Goal: Information Seeking & Learning: Learn about a topic

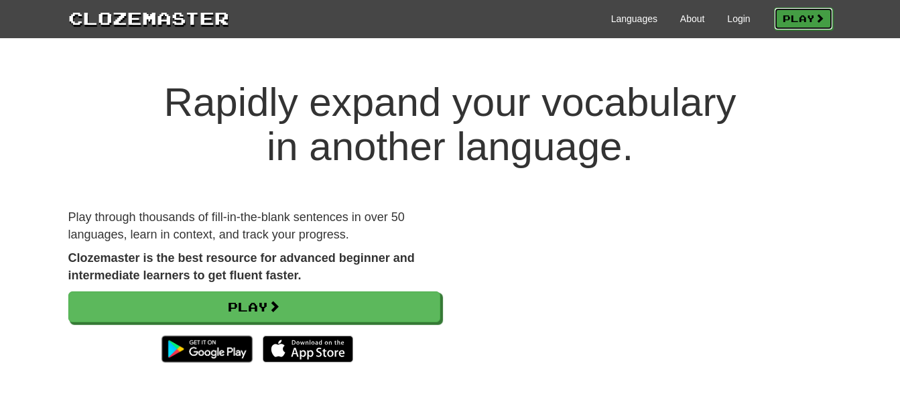
click at [789, 16] on link "Play" at bounding box center [803, 18] width 59 height 23
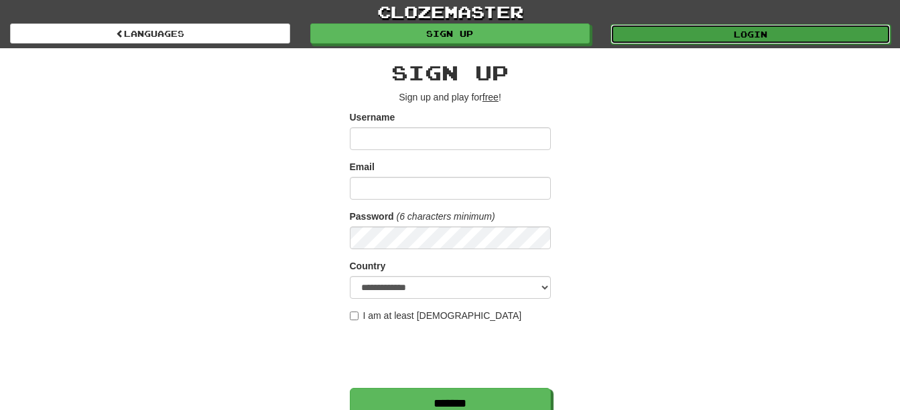
click at [716, 34] on link "Login" at bounding box center [751, 34] width 280 height 20
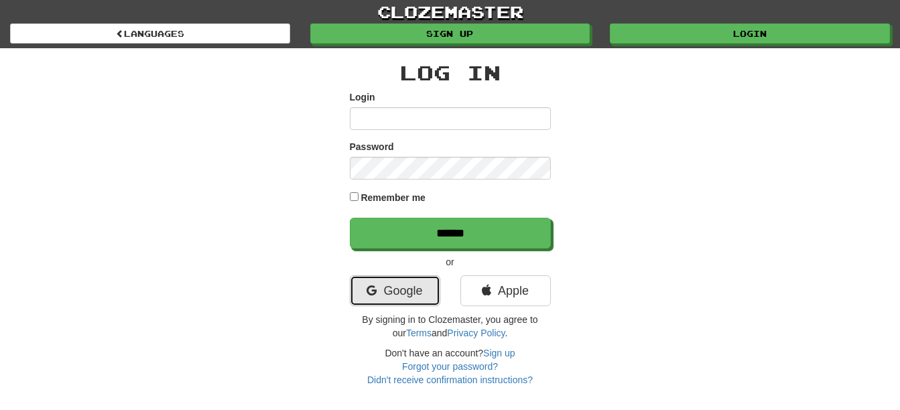
click at [396, 292] on link "Google" at bounding box center [395, 291] width 90 height 31
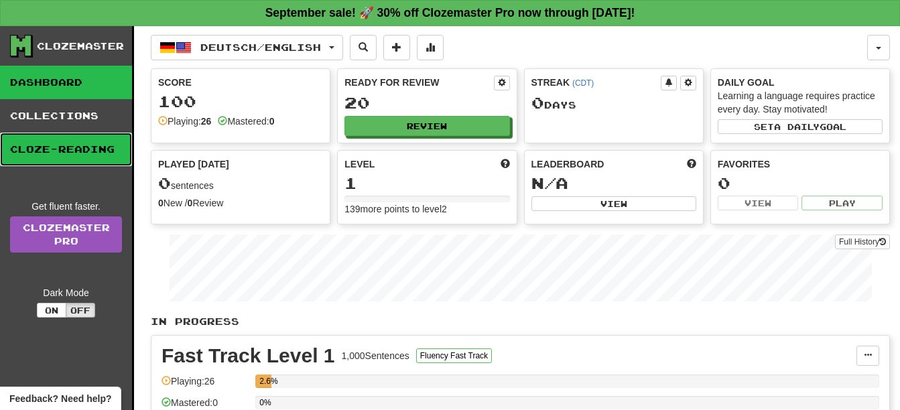
click at [93, 147] on link "Cloze-Reading" at bounding box center [66, 150] width 132 height 34
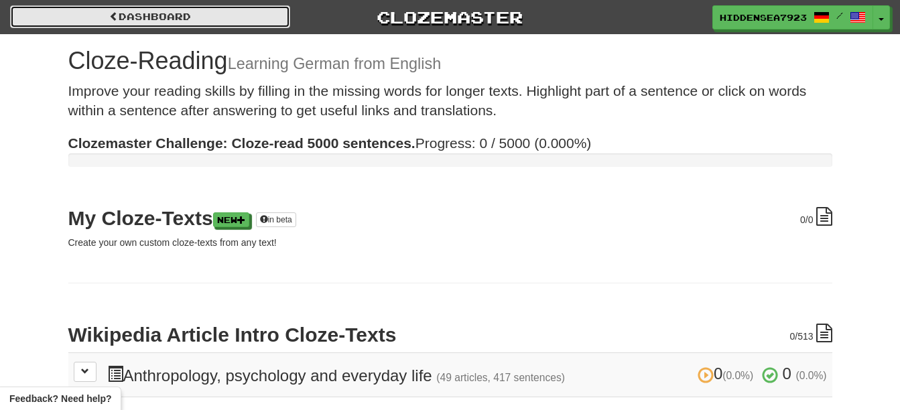
click at [128, 17] on link "Dashboard" at bounding box center [150, 16] width 280 height 23
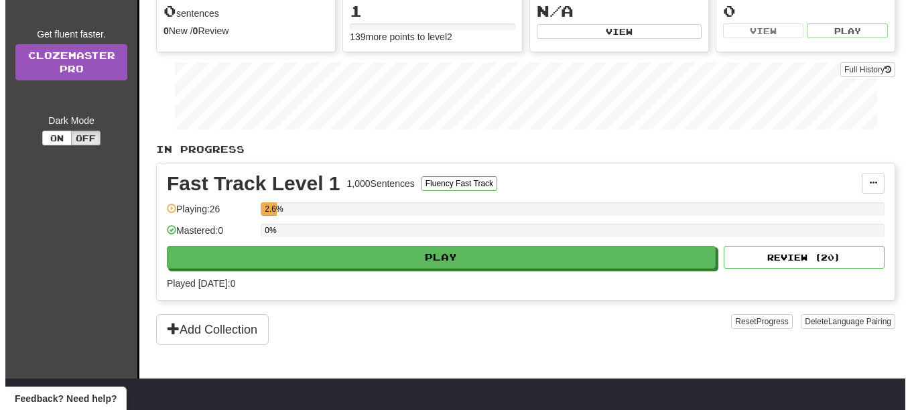
scroll to position [176, 0]
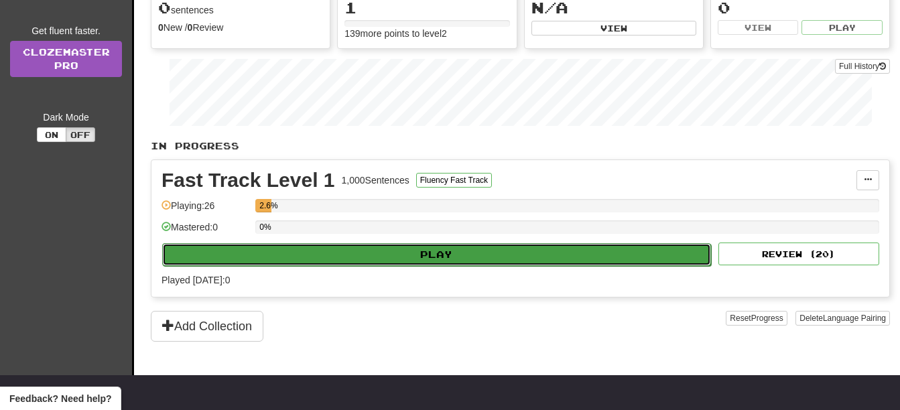
click at [552, 258] on button "Play" at bounding box center [436, 254] width 549 height 23
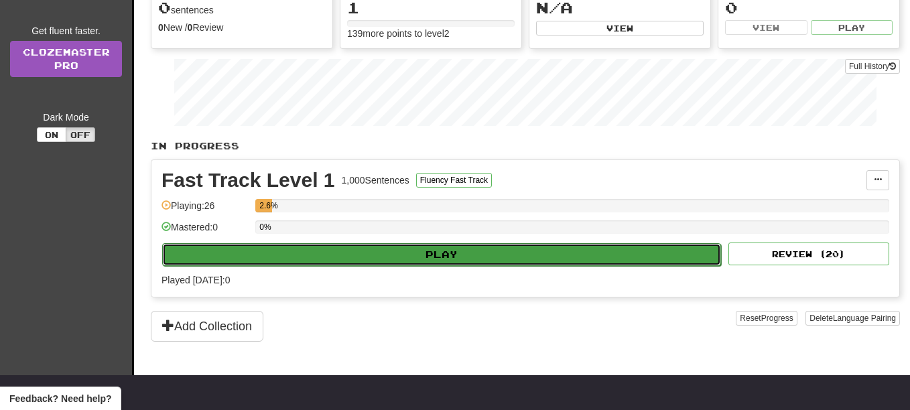
select select "**"
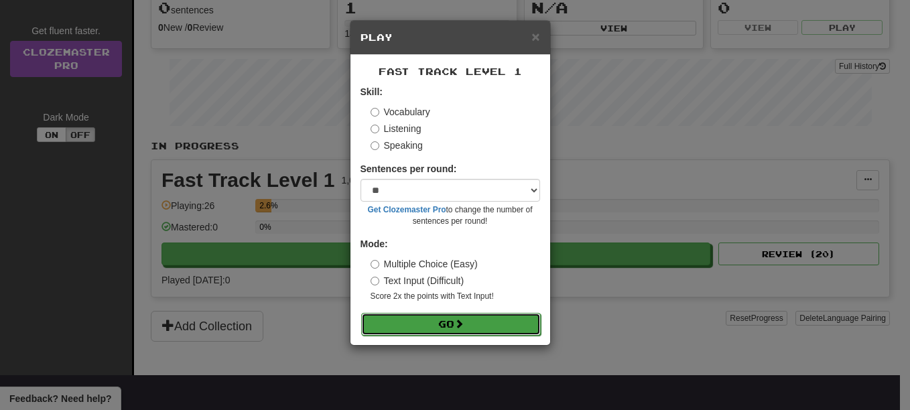
click at [497, 320] on button "Go" at bounding box center [451, 324] width 180 height 23
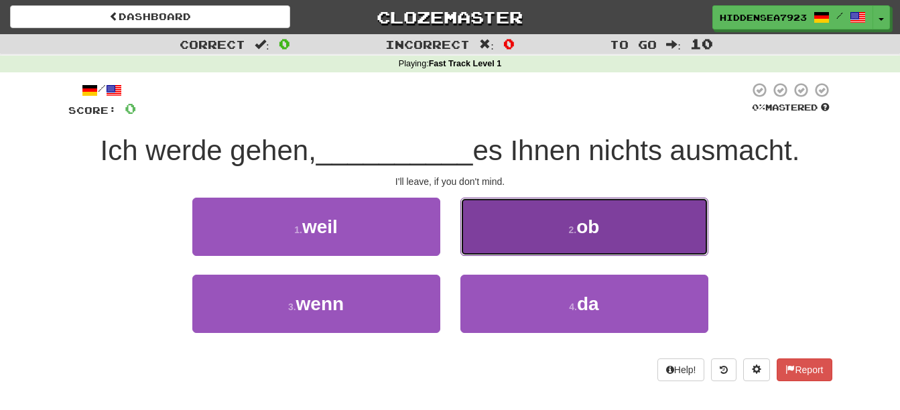
click at [599, 236] on span "ob" at bounding box center [588, 227] width 23 height 21
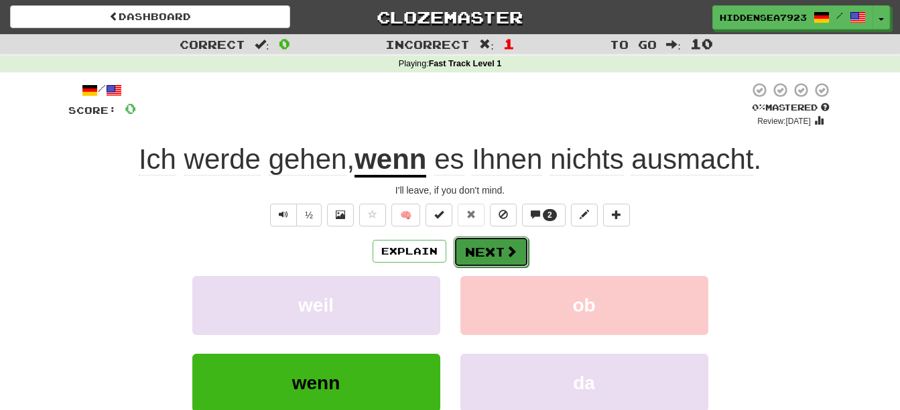
click at [503, 248] on button "Next" at bounding box center [491, 252] width 75 height 31
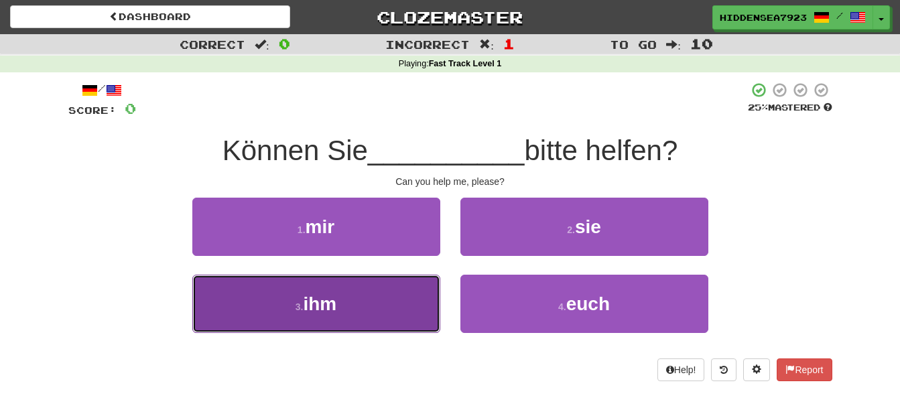
click at [385, 310] on button "3 . ihm" at bounding box center [316, 304] width 248 height 58
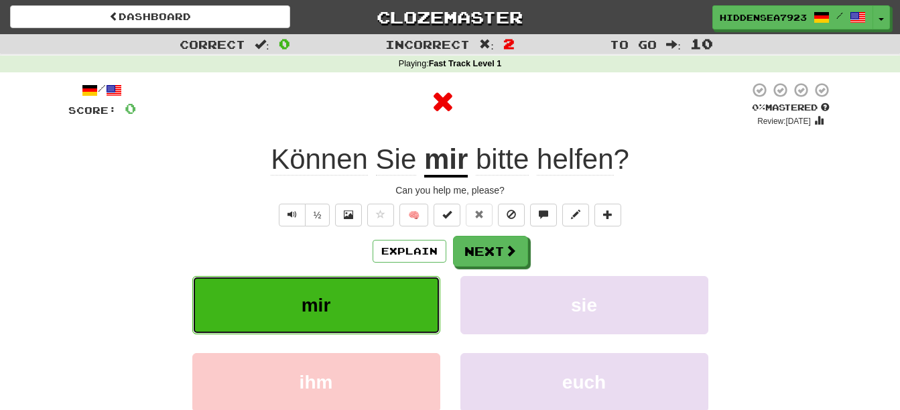
click at [385, 310] on button "mir" at bounding box center [316, 305] width 248 height 58
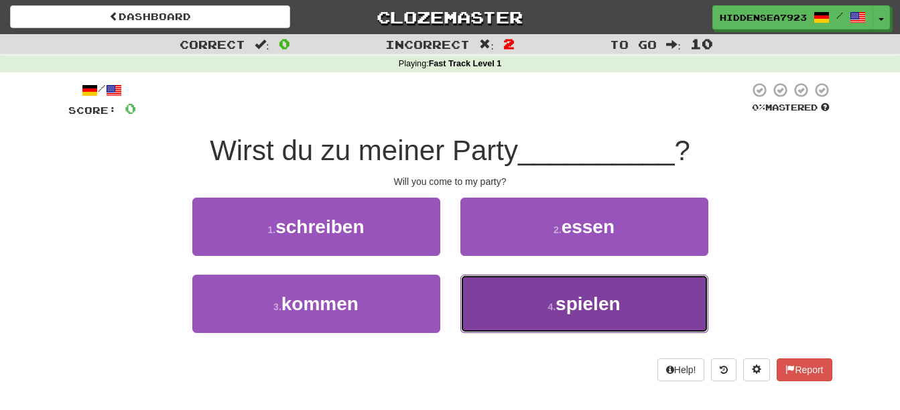
click at [626, 300] on button "4 . spielen" at bounding box center [585, 304] width 248 height 58
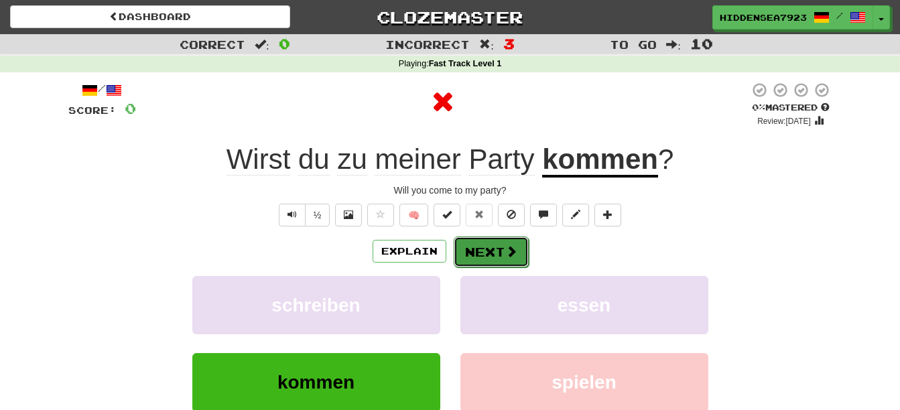
click at [500, 255] on button "Next" at bounding box center [491, 252] width 75 height 31
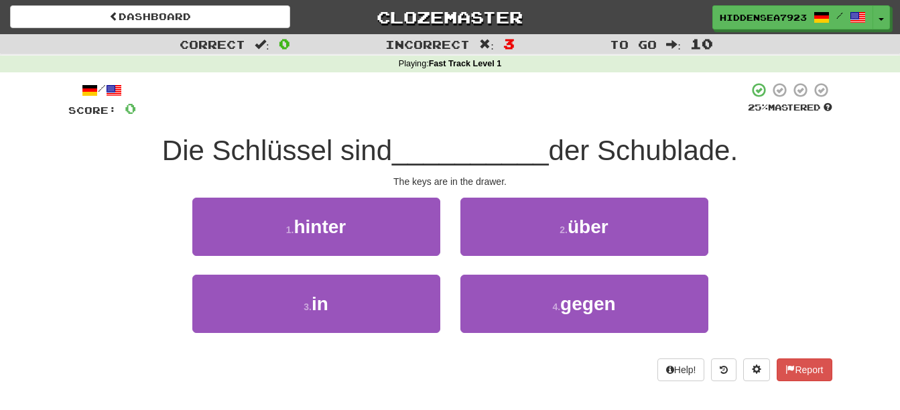
click at [383, 341] on div "3 . in" at bounding box center [316, 313] width 268 height 77
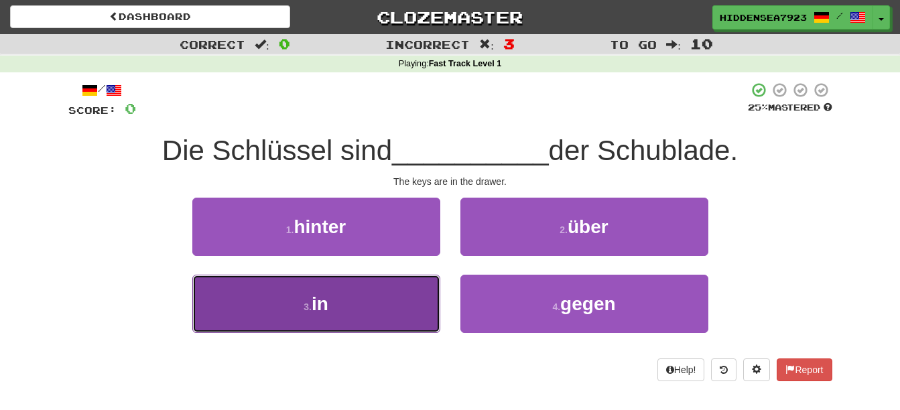
click at [383, 299] on button "3 . in" at bounding box center [316, 304] width 248 height 58
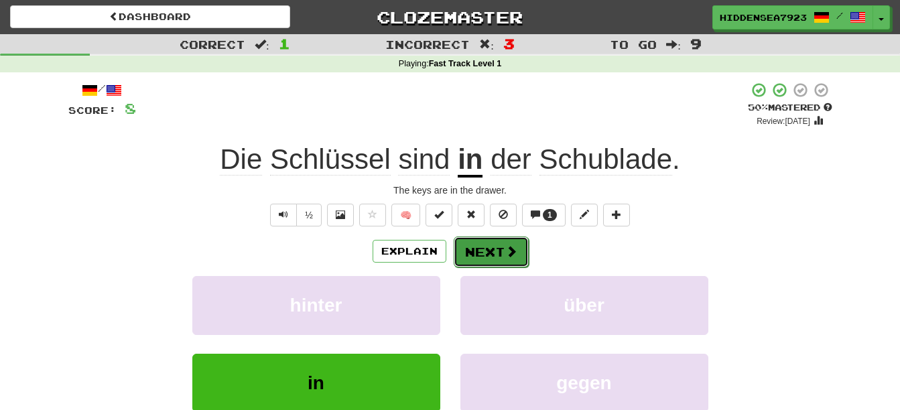
click at [492, 254] on button "Next" at bounding box center [491, 252] width 75 height 31
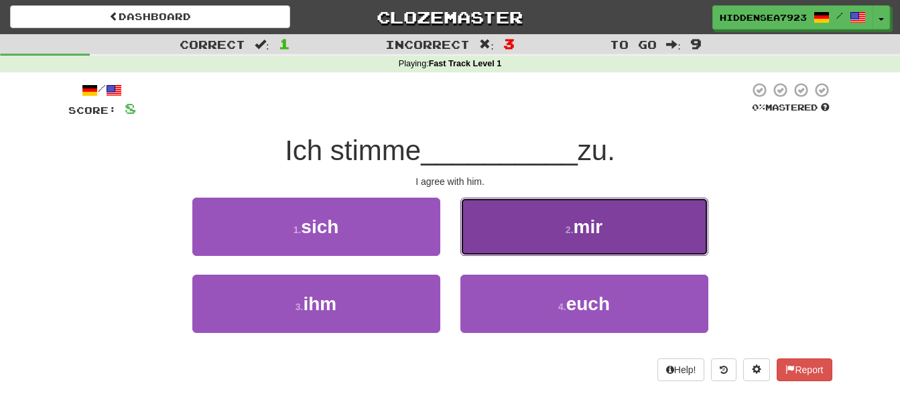
click at [499, 245] on button "2 . mir" at bounding box center [585, 227] width 248 height 58
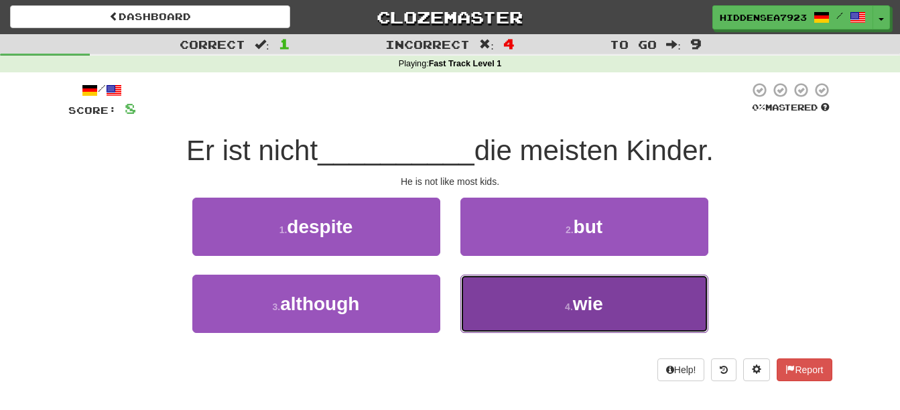
click at [609, 296] on button "4 . wie" at bounding box center [585, 304] width 248 height 58
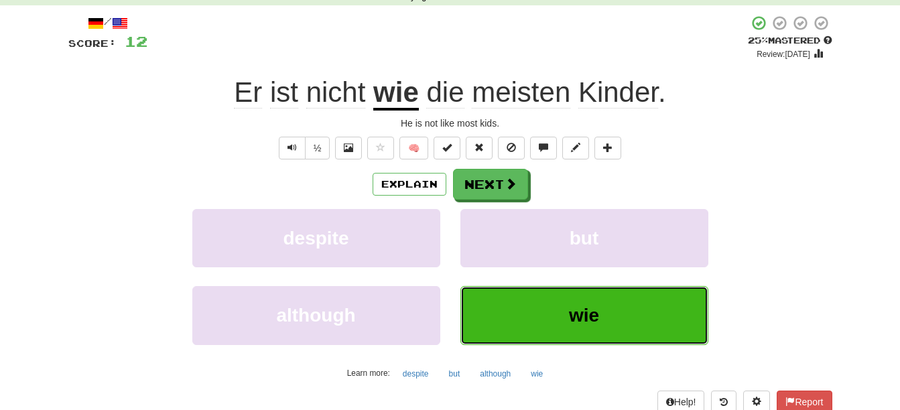
scroll to position [64, 0]
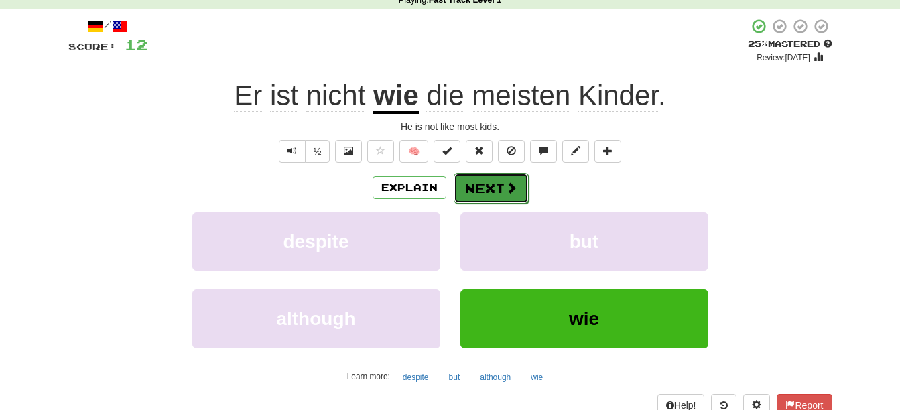
click at [509, 182] on span at bounding box center [511, 188] width 12 height 12
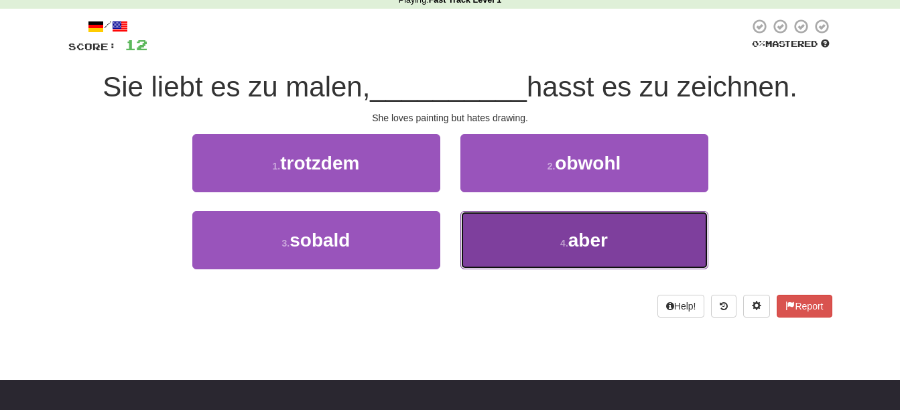
click at [532, 241] on button "4 . aber" at bounding box center [585, 240] width 248 height 58
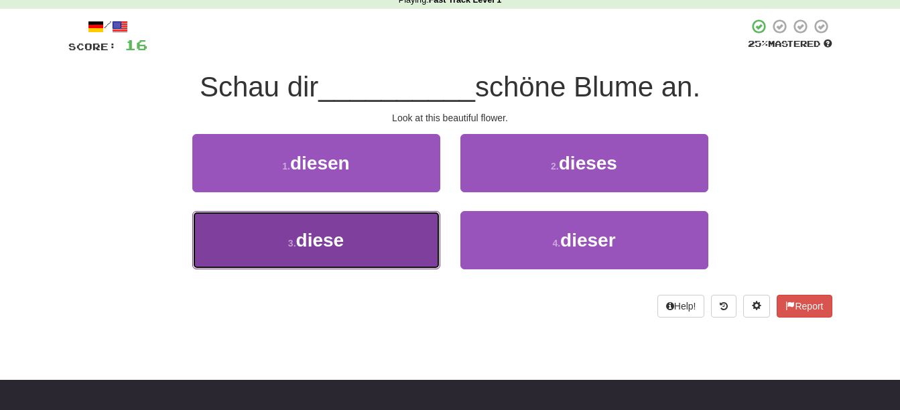
click at [353, 244] on button "3 . diese" at bounding box center [316, 240] width 248 height 58
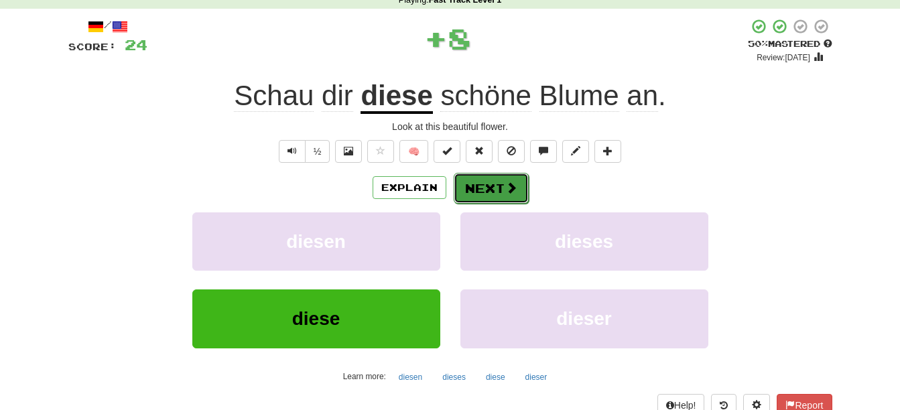
click at [491, 187] on button "Next" at bounding box center [491, 188] width 75 height 31
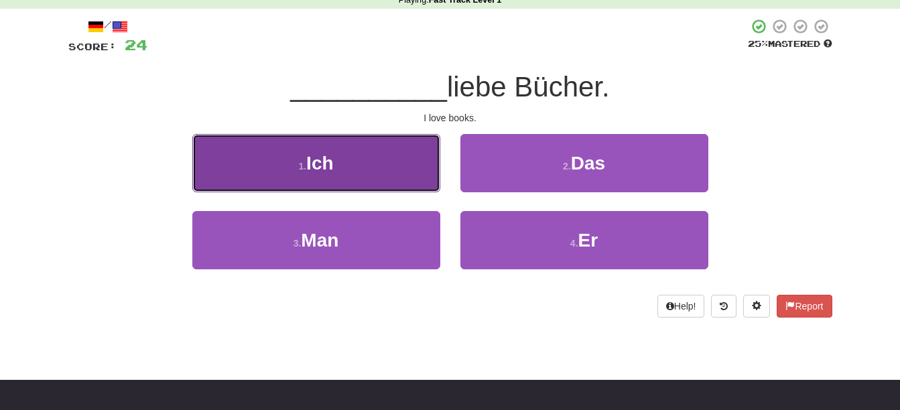
click at [424, 158] on button "1 . Ich" at bounding box center [316, 163] width 248 height 58
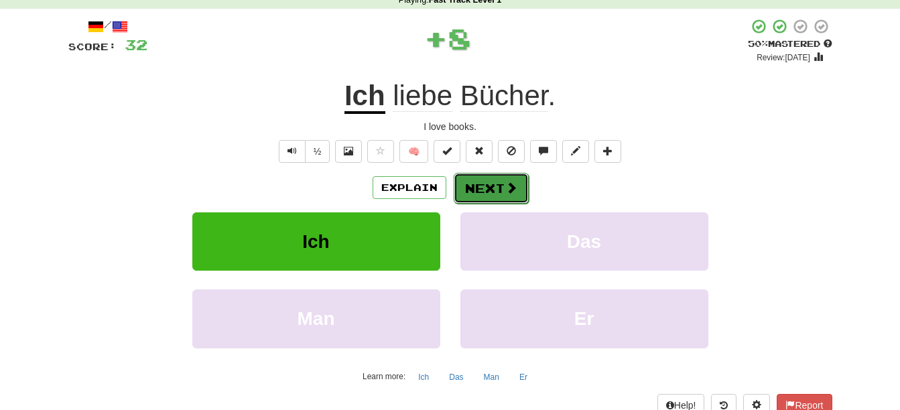
click at [489, 191] on button "Next" at bounding box center [491, 188] width 75 height 31
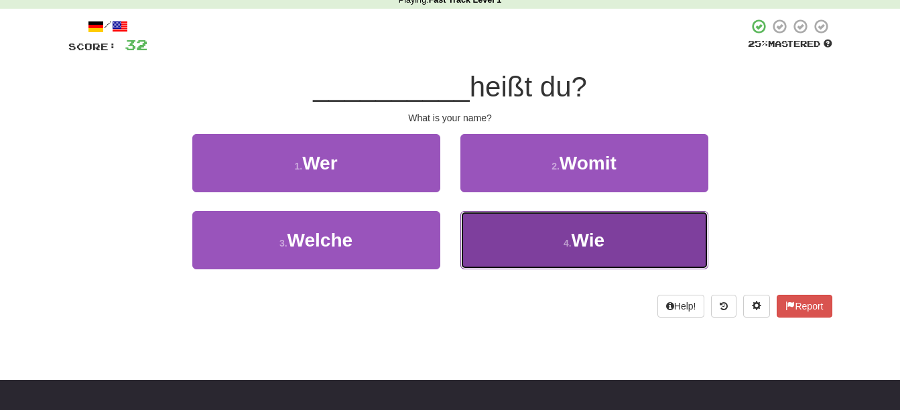
click at [566, 244] on small "4 ." at bounding box center [568, 243] width 8 height 11
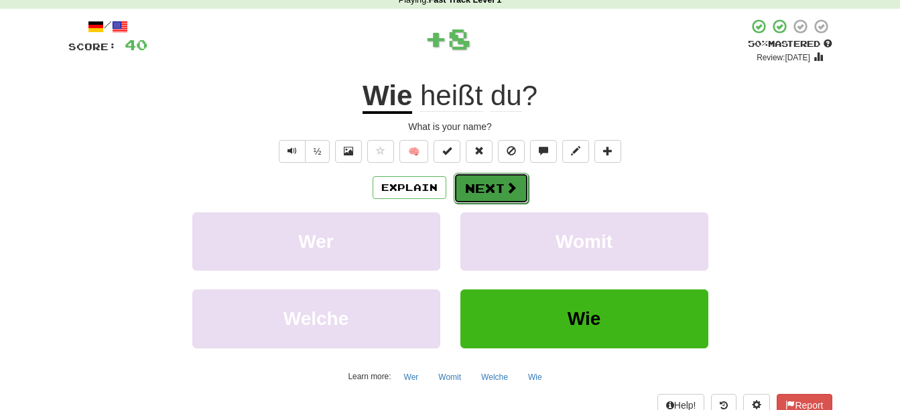
click at [514, 186] on span at bounding box center [511, 188] width 12 height 12
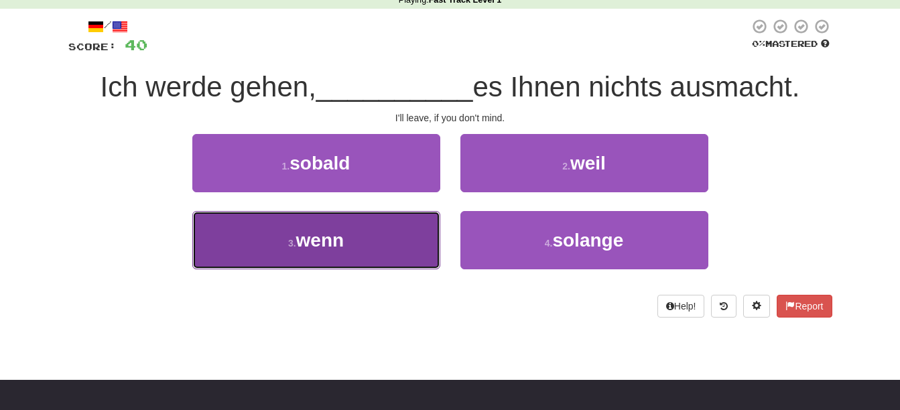
click at [387, 249] on button "3 . wenn" at bounding box center [316, 240] width 248 height 58
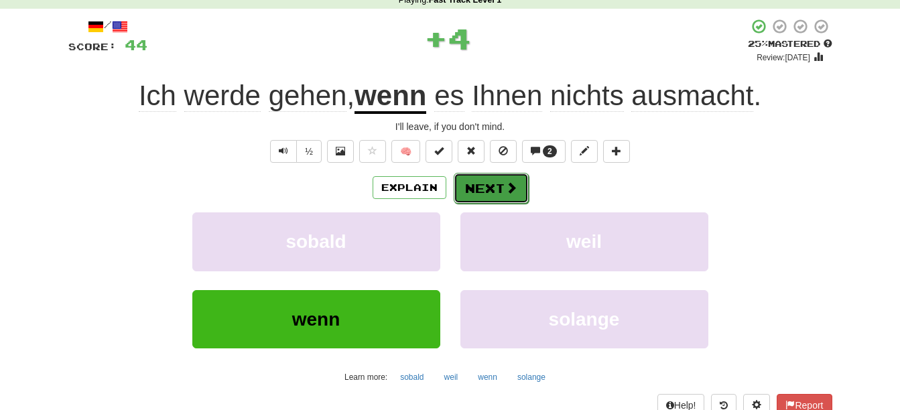
click at [501, 188] on button "Next" at bounding box center [491, 188] width 75 height 31
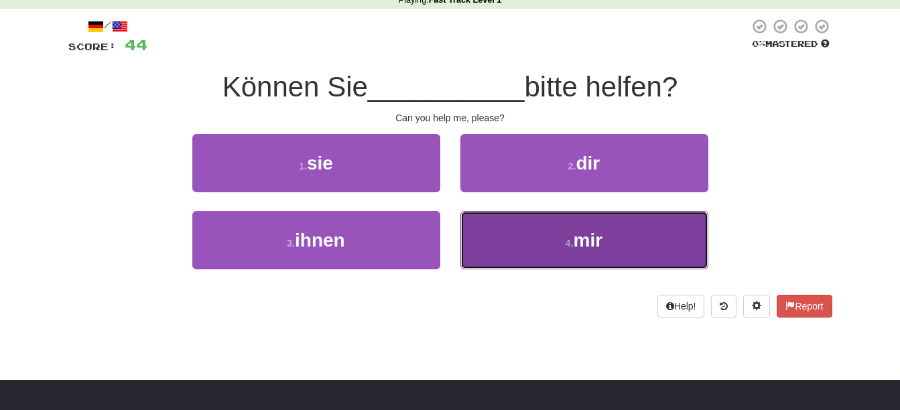
click at [577, 233] on span "mir" at bounding box center [588, 240] width 29 height 21
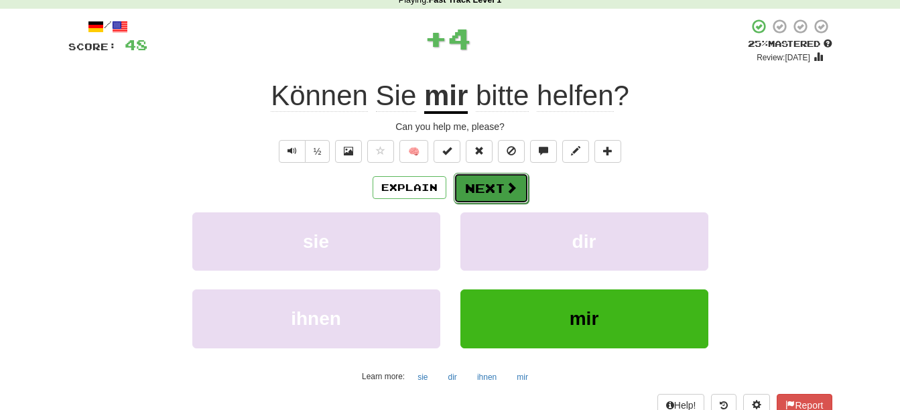
click at [509, 191] on span at bounding box center [511, 188] width 12 height 12
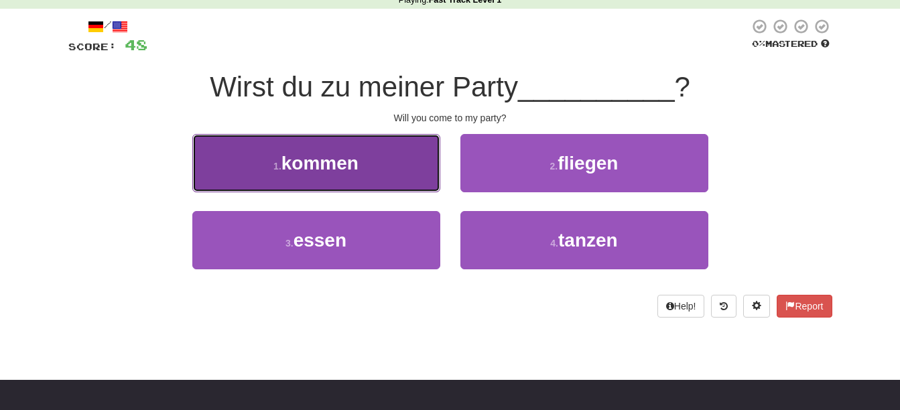
click at [352, 178] on button "1 . kommen" at bounding box center [316, 163] width 248 height 58
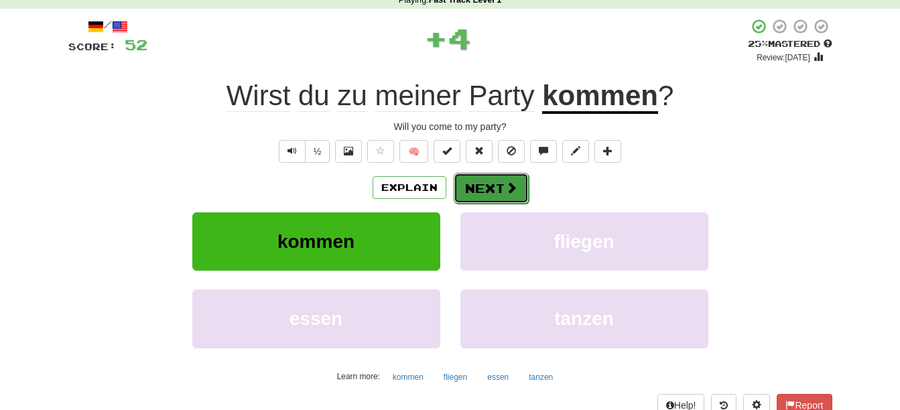
click at [498, 182] on button "Next" at bounding box center [491, 188] width 75 height 31
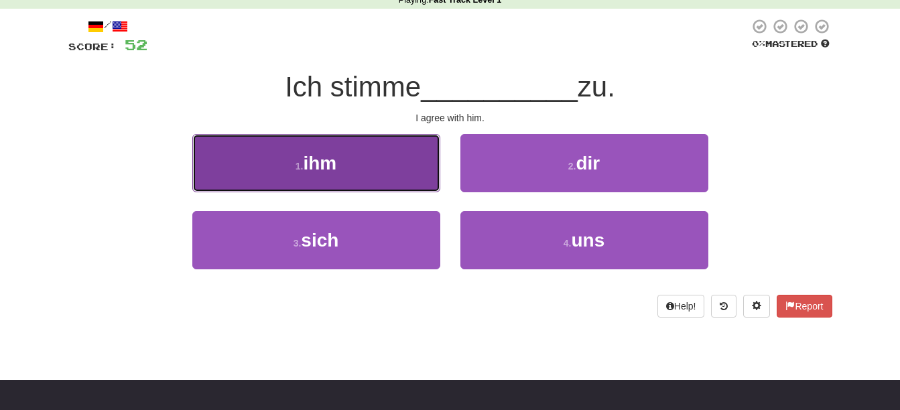
click at [408, 155] on button "1 . ihm" at bounding box center [316, 163] width 248 height 58
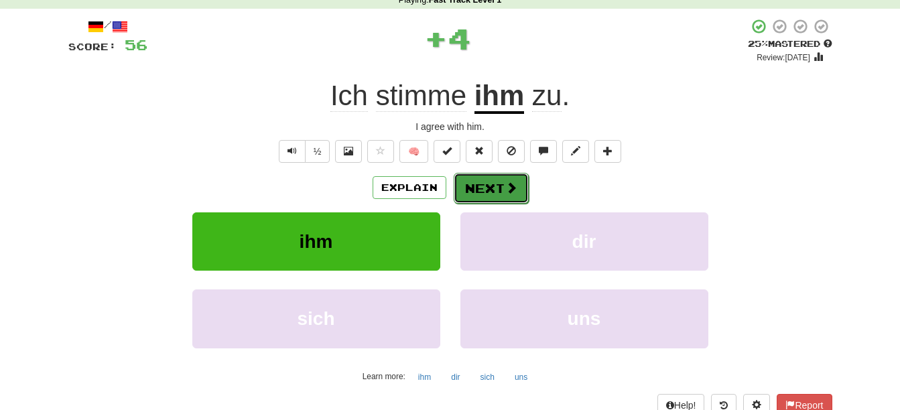
click at [490, 183] on button "Next" at bounding box center [491, 188] width 75 height 31
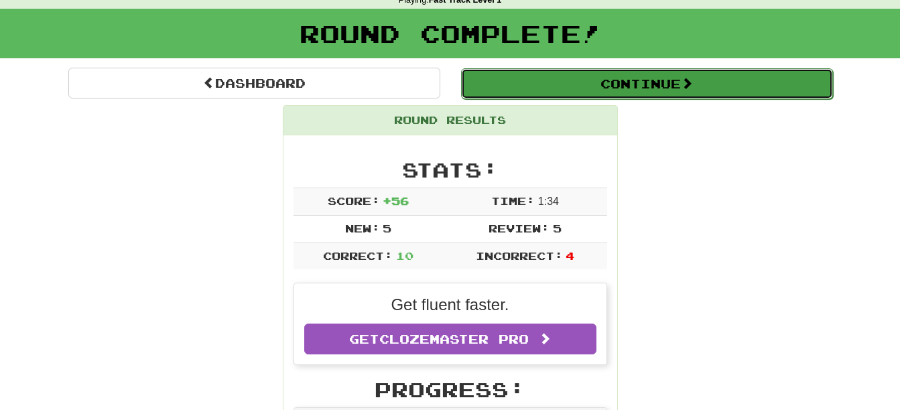
click at [662, 89] on button "Continue" at bounding box center [647, 83] width 372 height 31
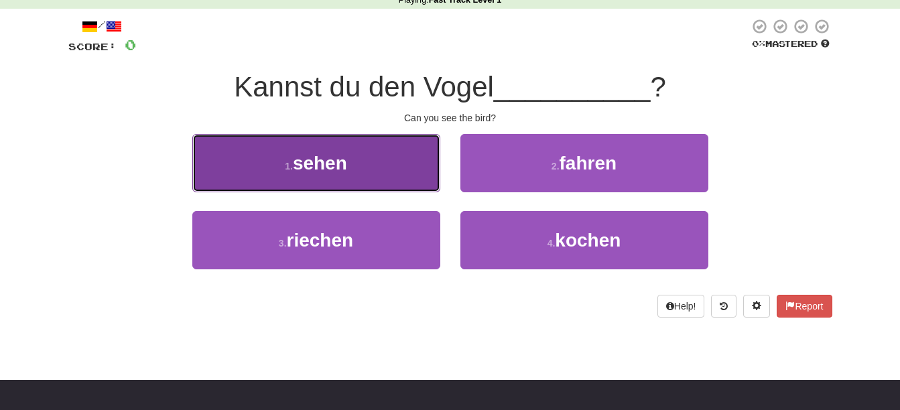
click at [387, 154] on button "1 . sehen" at bounding box center [316, 163] width 248 height 58
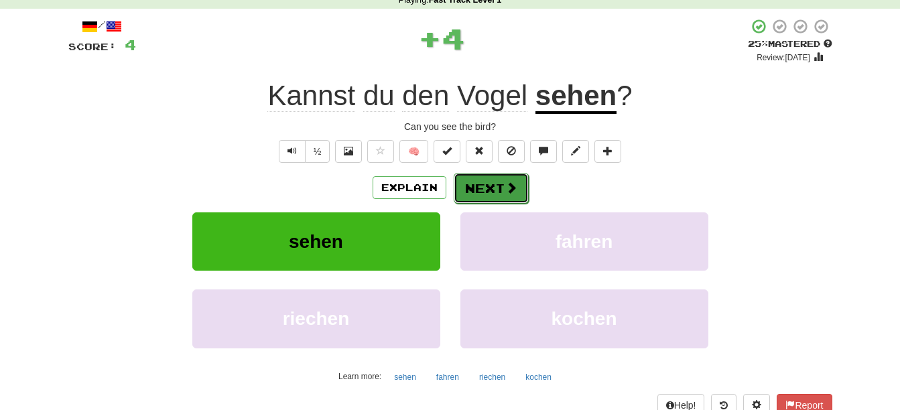
click at [506, 190] on span at bounding box center [511, 188] width 12 height 12
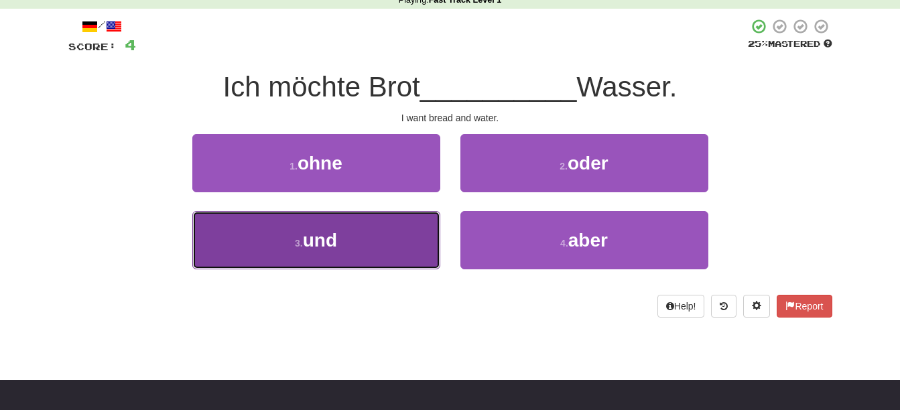
click at [364, 245] on button "3 . und" at bounding box center [316, 240] width 248 height 58
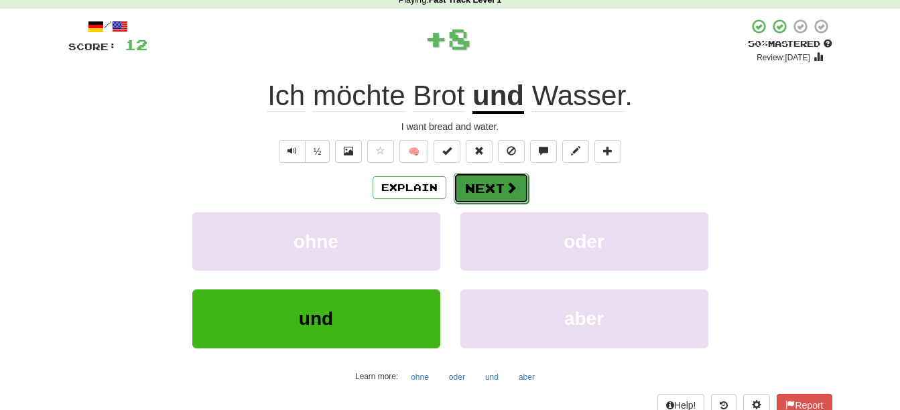
click at [470, 191] on button "Next" at bounding box center [491, 188] width 75 height 31
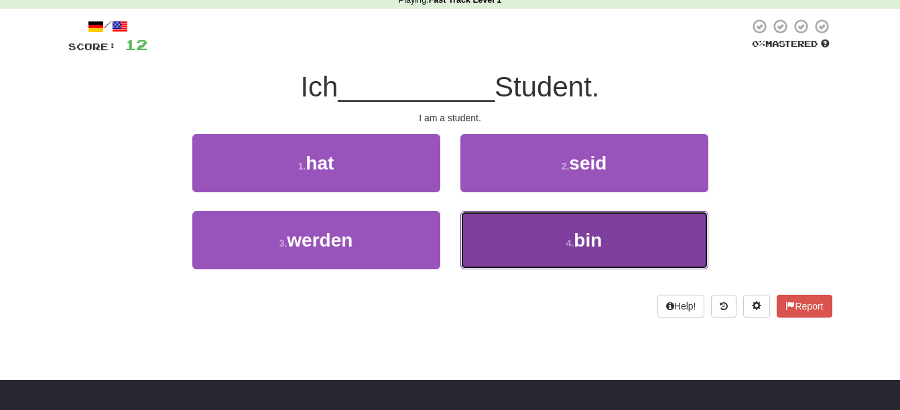
click at [531, 246] on button "4 . bin" at bounding box center [585, 240] width 248 height 58
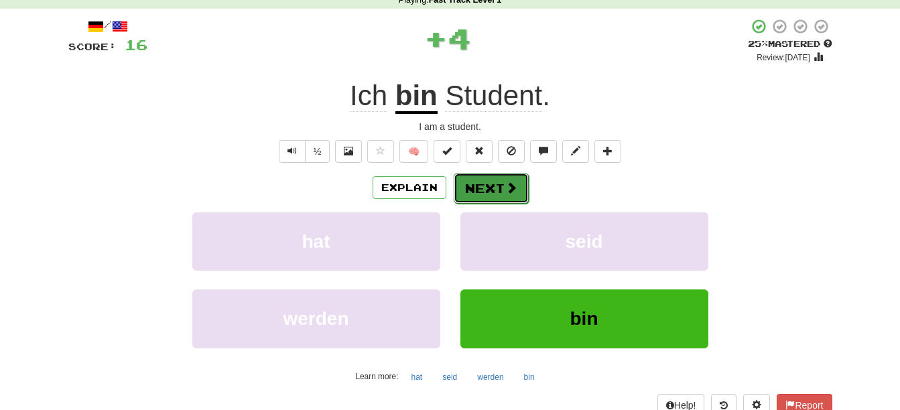
click at [475, 189] on button "Next" at bounding box center [491, 188] width 75 height 31
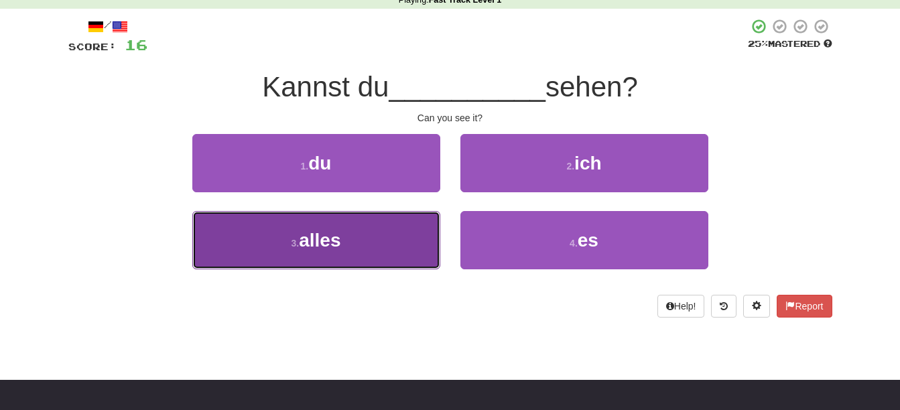
click at [402, 234] on button "3 . alles" at bounding box center [316, 240] width 248 height 58
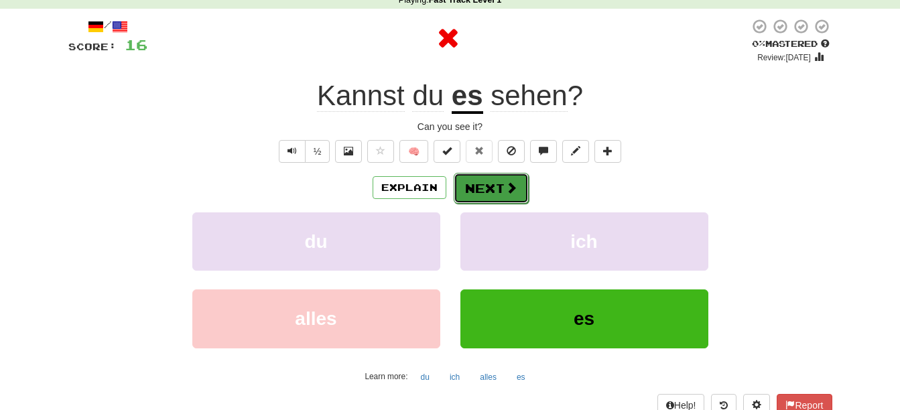
click at [489, 188] on button "Next" at bounding box center [491, 188] width 75 height 31
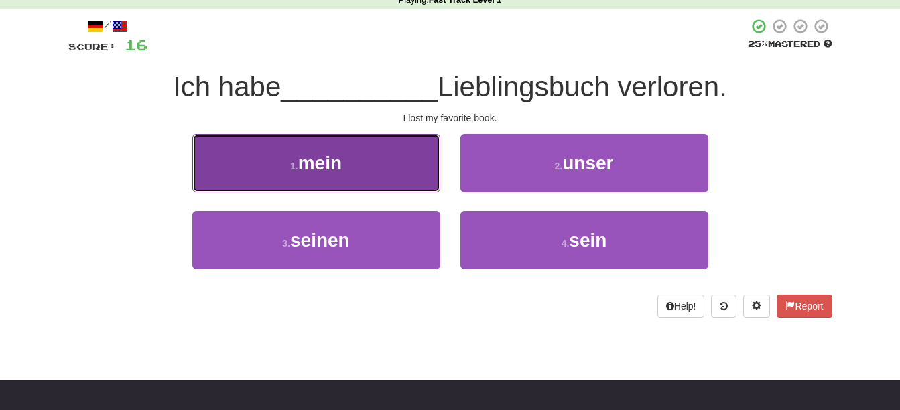
click at [414, 171] on button "1 . mein" at bounding box center [316, 163] width 248 height 58
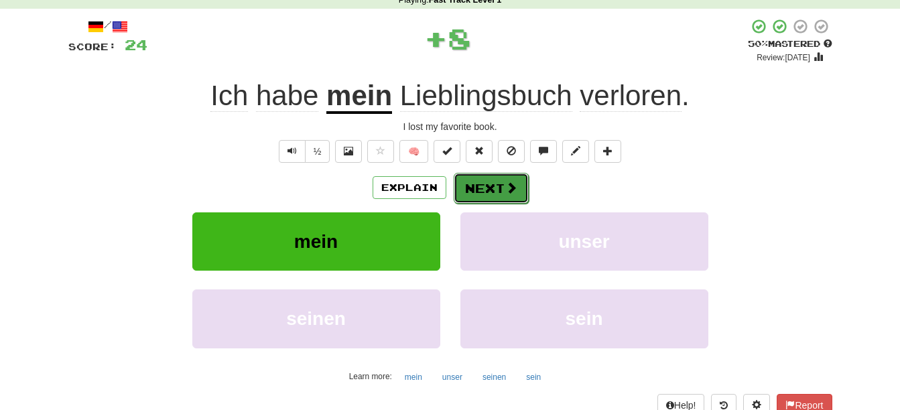
click at [489, 199] on button "Next" at bounding box center [491, 188] width 75 height 31
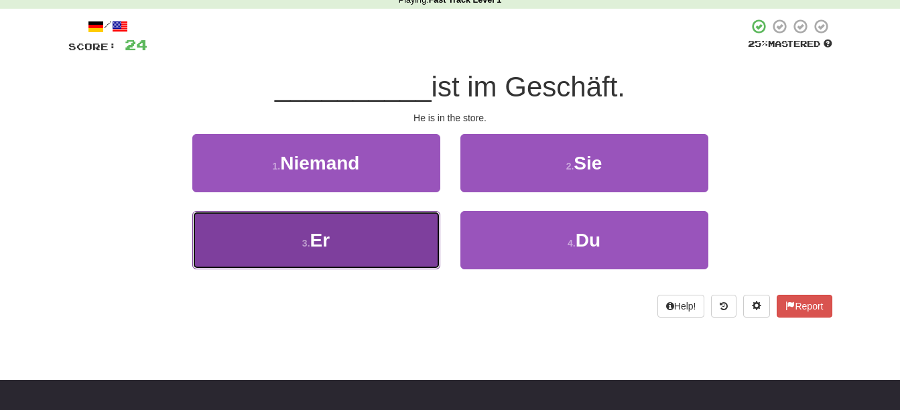
click at [396, 247] on button "3 . Er" at bounding box center [316, 240] width 248 height 58
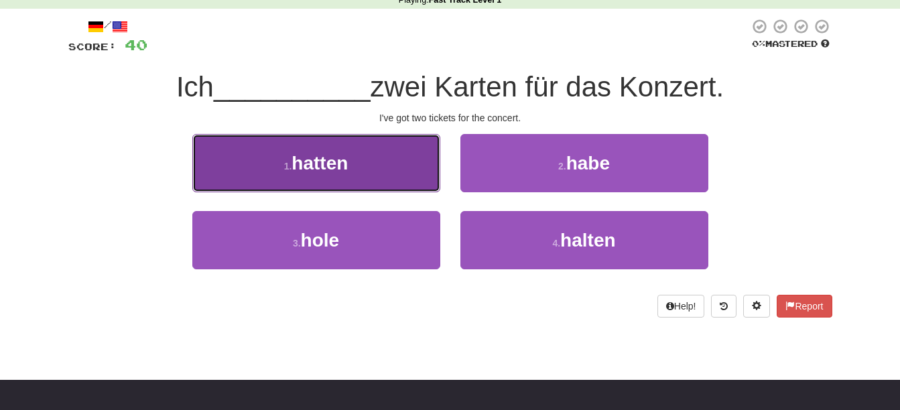
click at [383, 166] on button "1 . hatten" at bounding box center [316, 163] width 248 height 58
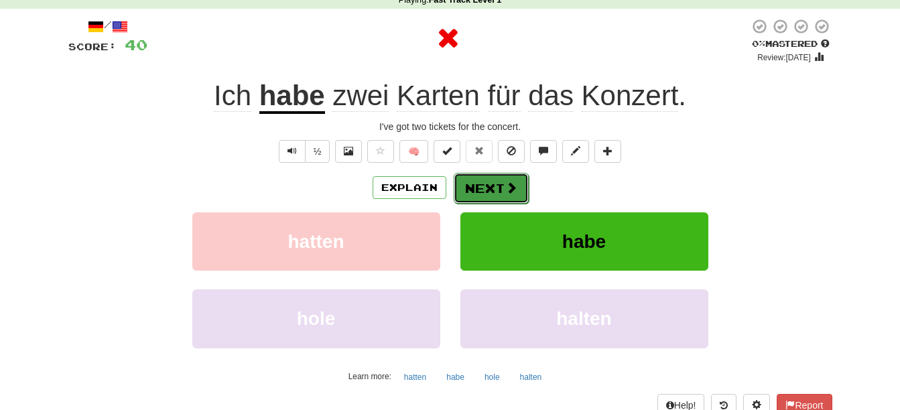
click at [511, 184] on span at bounding box center [511, 188] width 12 height 12
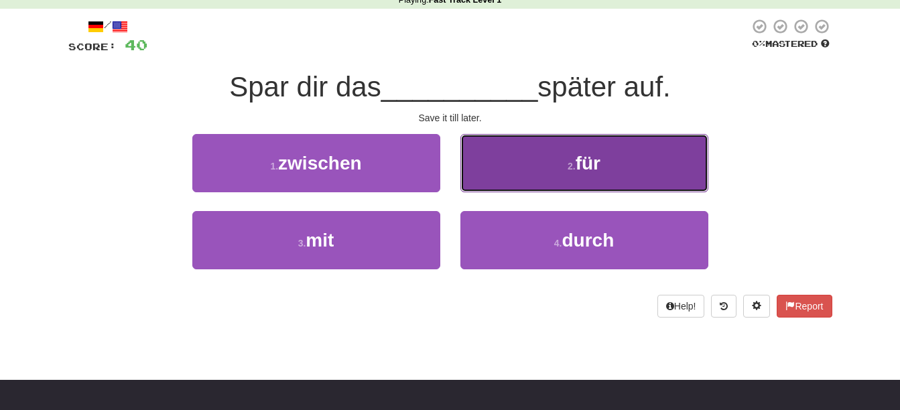
click at [582, 170] on span "für" at bounding box center [588, 163] width 25 height 21
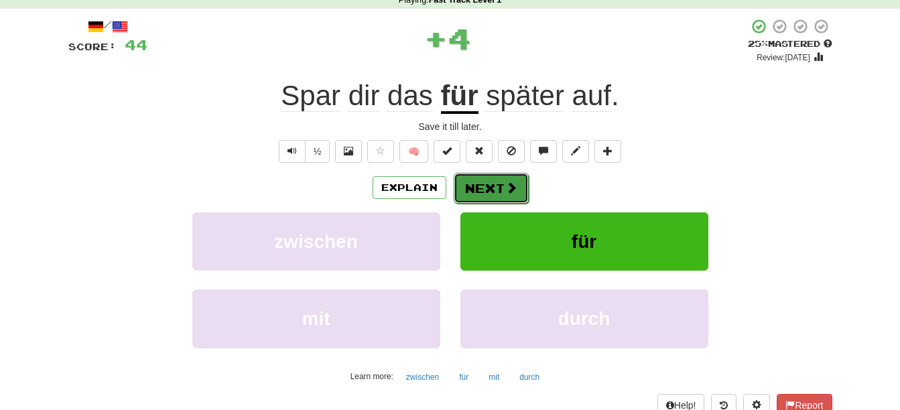
click at [476, 182] on button "Next" at bounding box center [491, 188] width 75 height 31
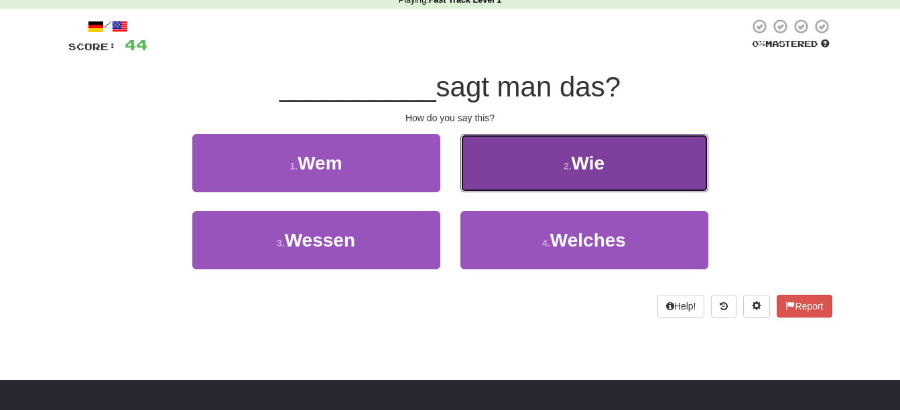
click at [534, 175] on button "2 . Wie" at bounding box center [585, 163] width 248 height 58
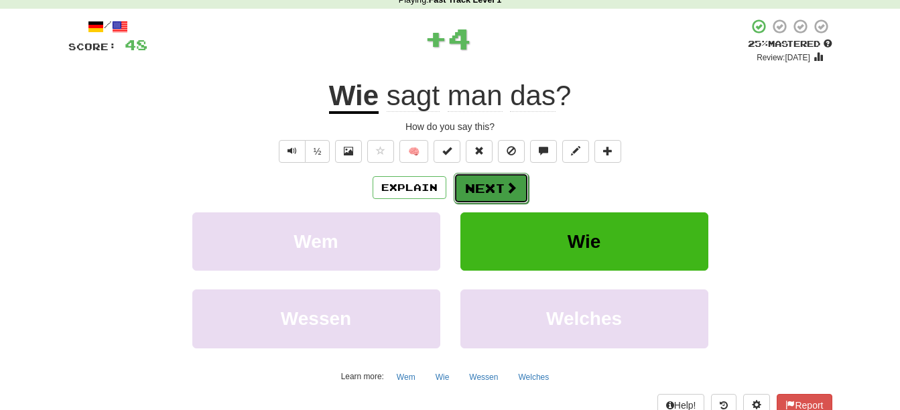
click at [481, 188] on button "Next" at bounding box center [491, 188] width 75 height 31
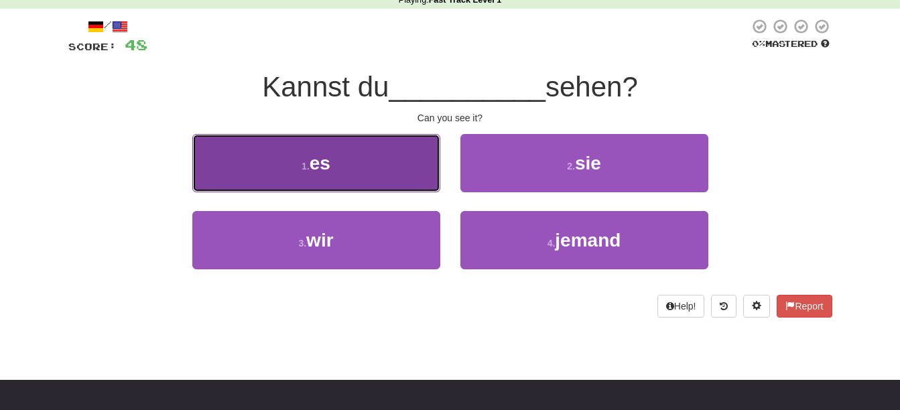
click at [392, 183] on button "1 . es" at bounding box center [316, 163] width 248 height 58
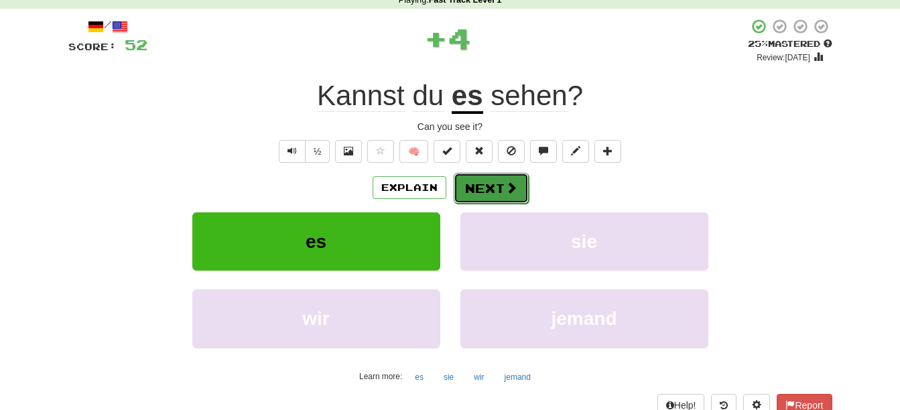
click at [505, 191] on span at bounding box center [511, 188] width 12 height 12
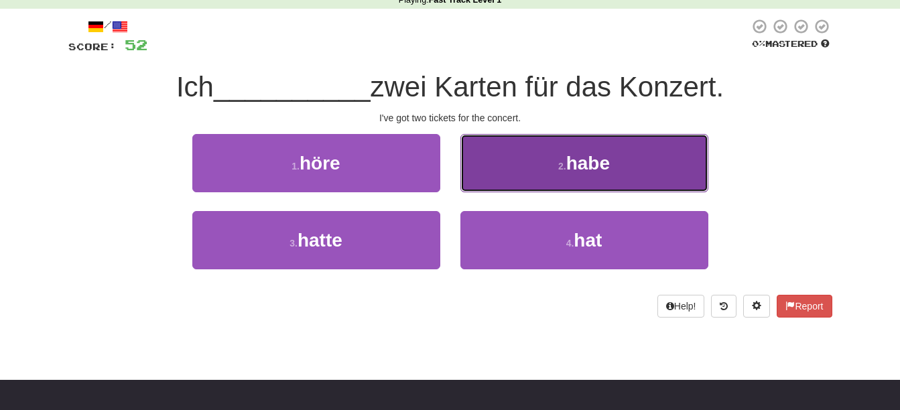
click at [530, 173] on button "2 . habe" at bounding box center [585, 163] width 248 height 58
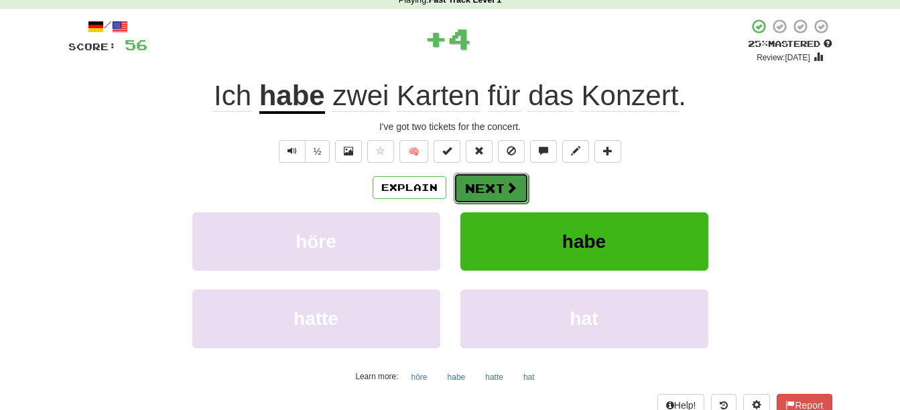
click at [507, 191] on span at bounding box center [511, 188] width 12 height 12
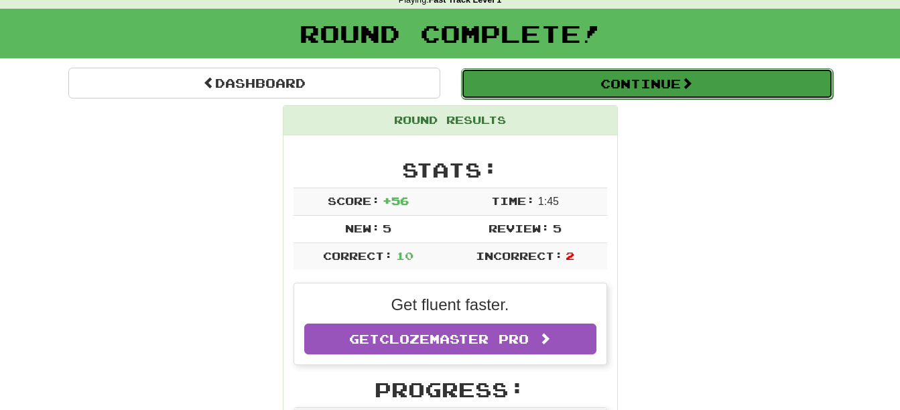
click at [668, 90] on button "Continue" at bounding box center [647, 83] width 372 height 31
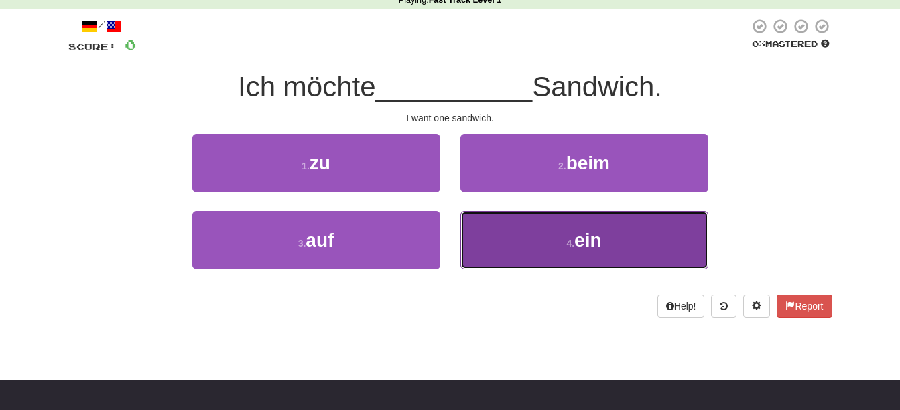
click at [662, 238] on button "4 . ein" at bounding box center [585, 240] width 248 height 58
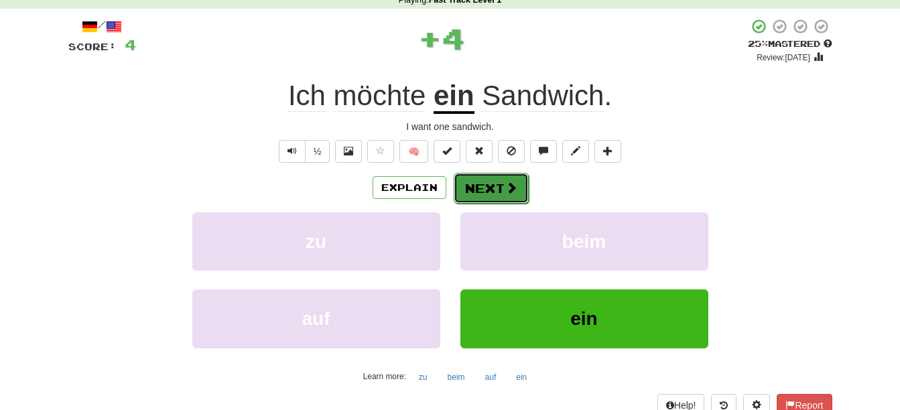
click at [496, 189] on button "Next" at bounding box center [491, 188] width 75 height 31
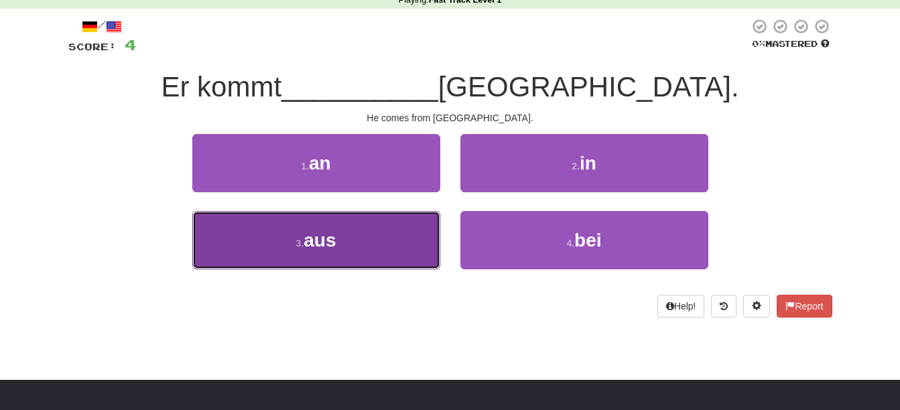
click at [402, 229] on button "3 . aus" at bounding box center [316, 240] width 248 height 58
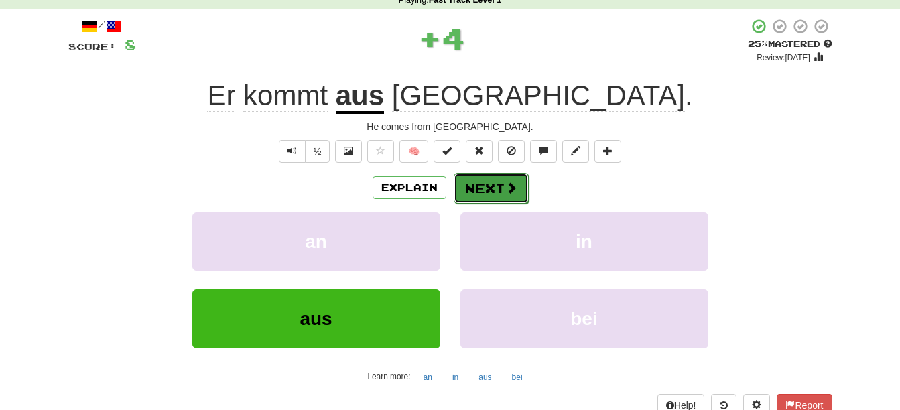
click at [523, 184] on button "Next" at bounding box center [491, 188] width 75 height 31
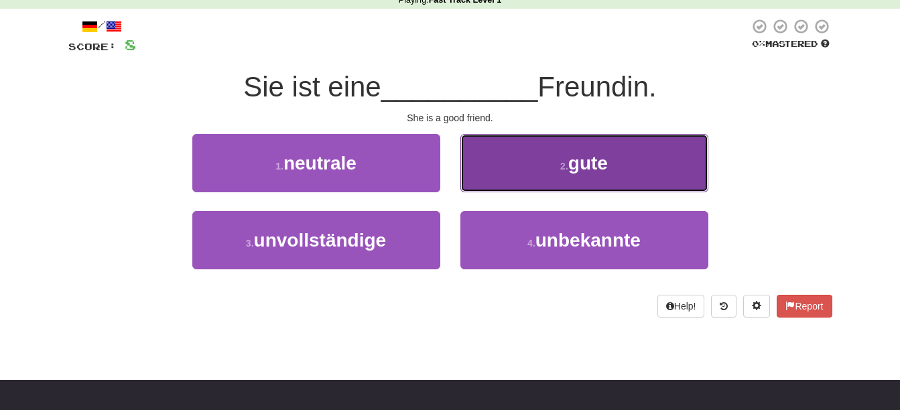
click at [593, 141] on button "2 . gute" at bounding box center [585, 163] width 248 height 58
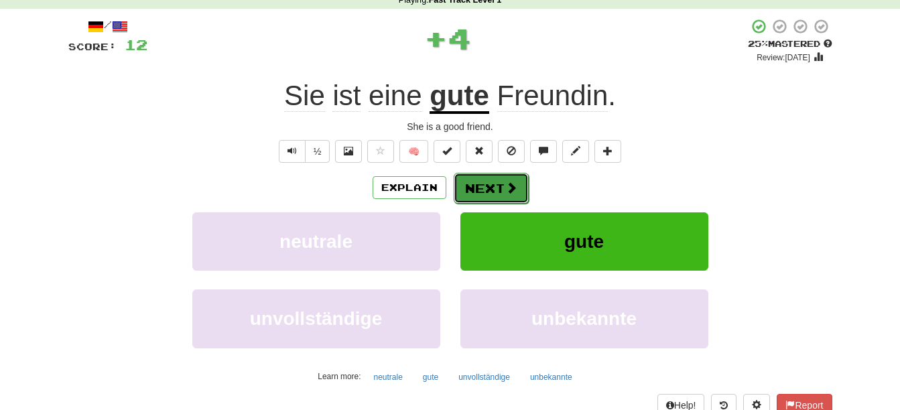
click at [509, 188] on span at bounding box center [511, 188] width 12 height 12
